Goal: Task Accomplishment & Management: Manage account settings

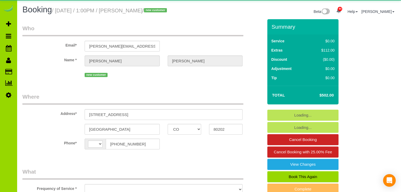
select select "CO"
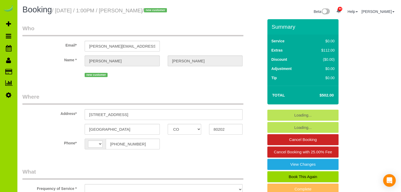
select select "string:[GEOGRAPHIC_DATA]"
select select "object:2072"
select select "string:fspay-4b33fd2c-0fd1-4e02-9379-e0e288b0ade0"
select select "spot1"
select select "number:3"
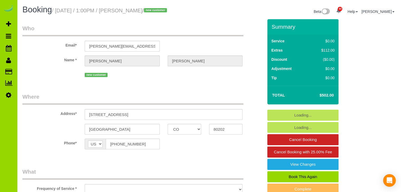
select select "number:14"
select select "object:2216"
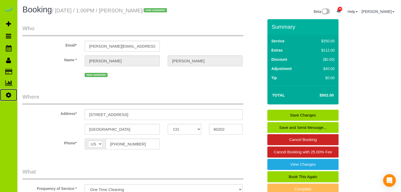
click at [13, 97] on link "Settings" at bounding box center [8, 95] width 17 height 12
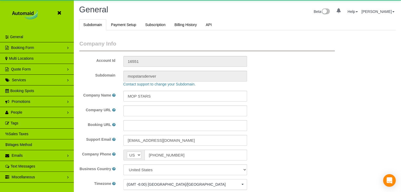
scroll to position [1190, 400]
select select "1"
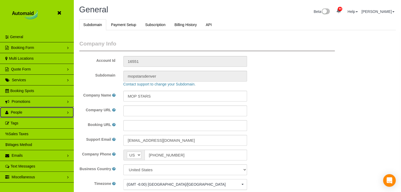
click at [15, 109] on link "People" at bounding box center [37, 112] width 74 height 11
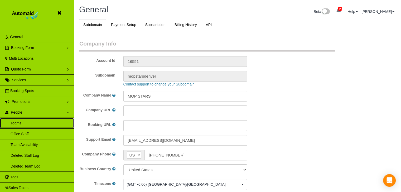
click at [16, 120] on link "Teams" at bounding box center [37, 123] width 74 height 11
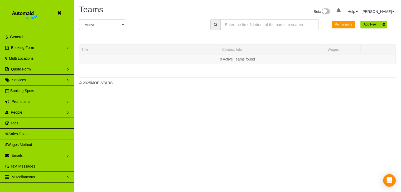
scroll to position [93, 400]
click at [338, 26] on button "Permissions" at bounding box center [342, 25] width 23 height 8
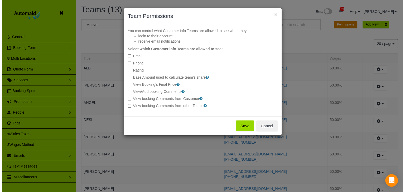
scroll to position [325, 405]
